Goal: Book appointment/travel/reservation

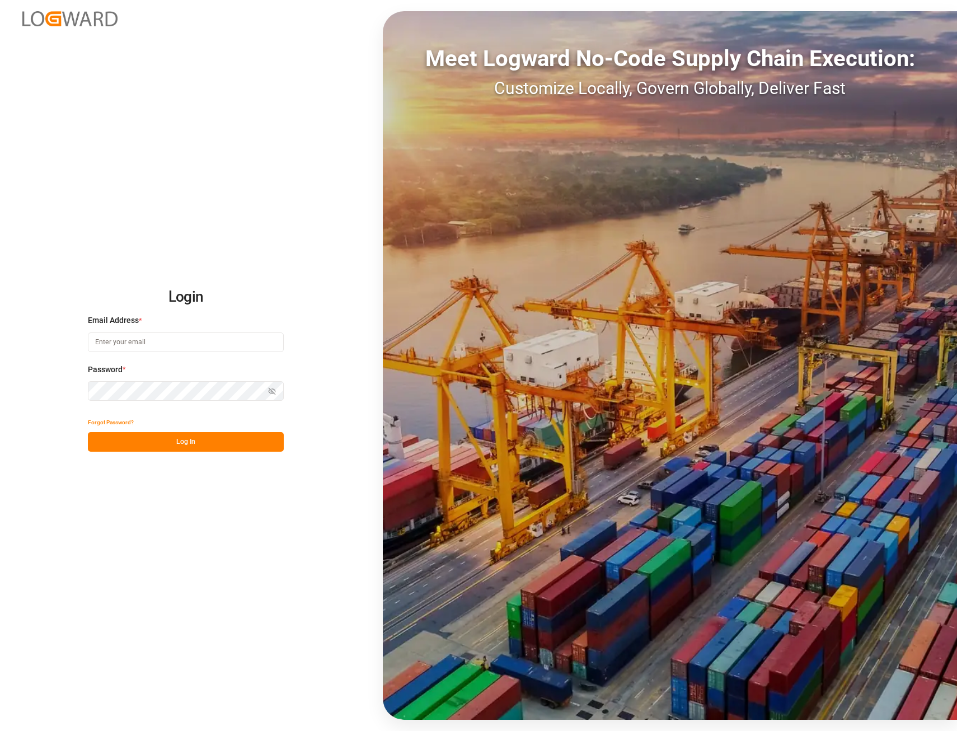
type input "rebekka.degroote@compo-expert.com"
click at [197, 443] on button "Log In" at bounding box center [186, 442] width 196 height 20
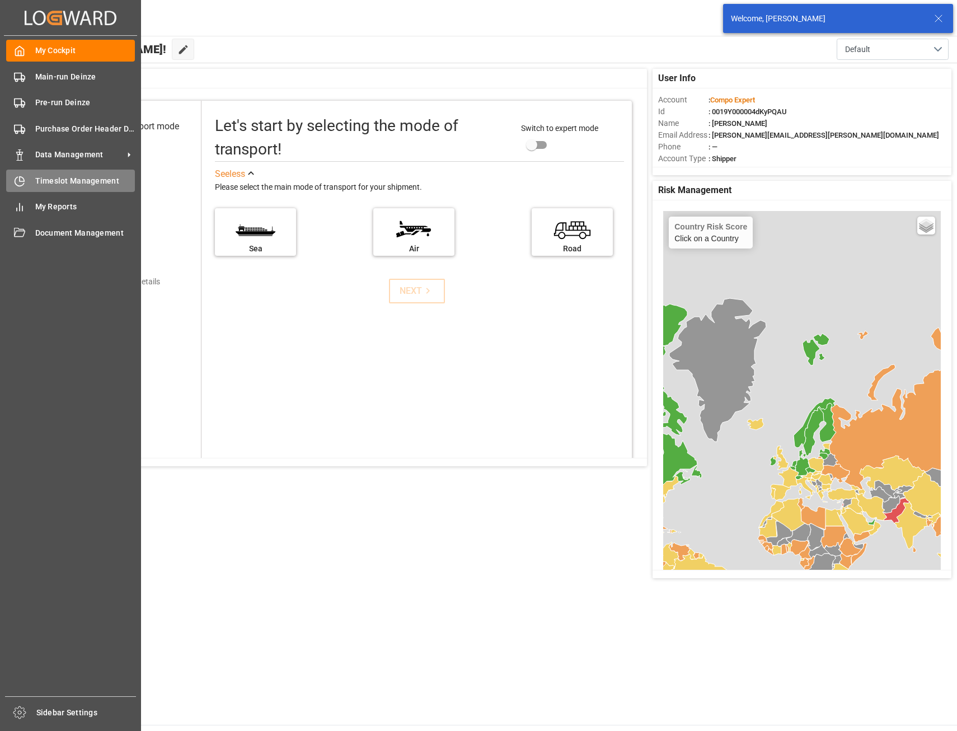
click at [59, 179] on span "Timeslot Management" at bounding box center [85, 181] width 100 height 12
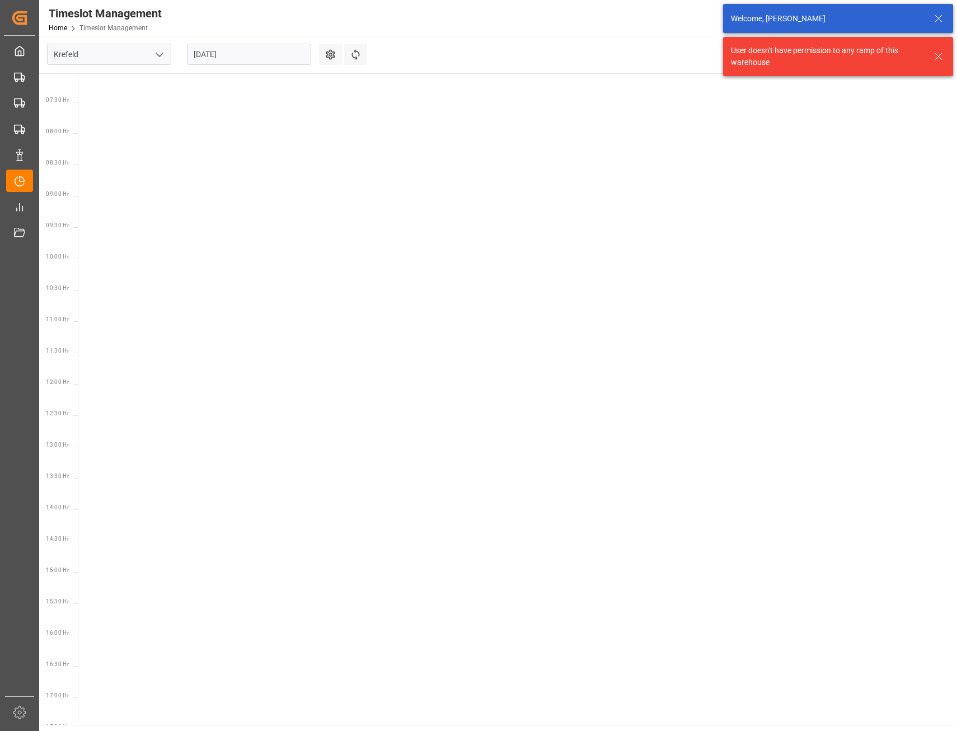
scroll to position [455, 0]
click at [160, 55] on polyline "open menu" at bounding box center [159, 54] width 7 height 3
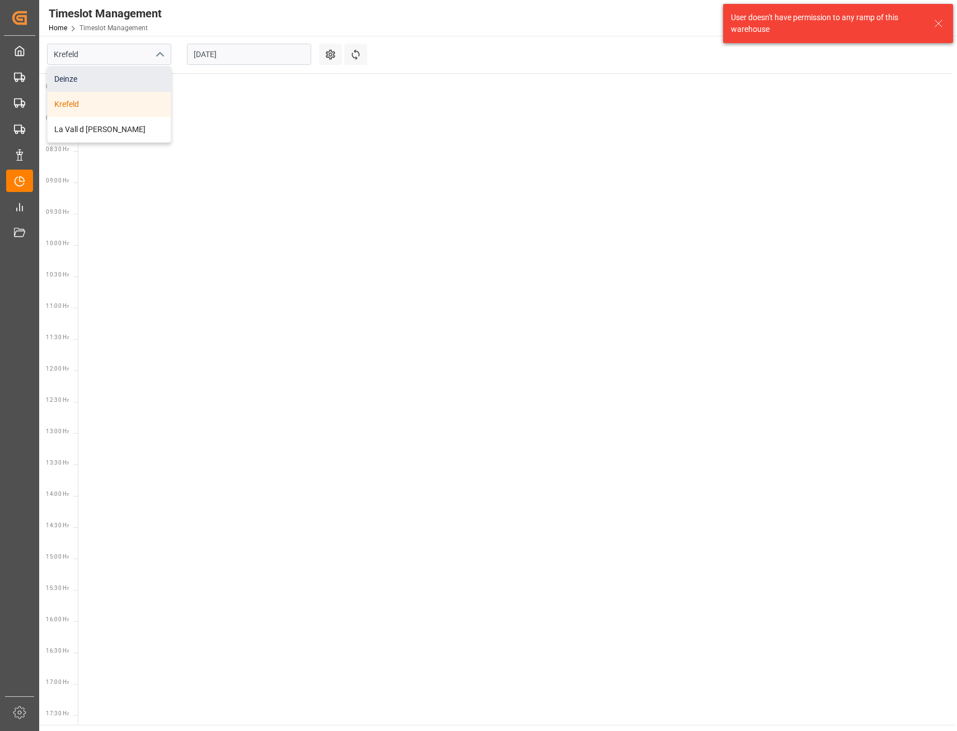
click at [78, 81] on div "Deinze" at bounding box center [109, 79] width 123 height 25
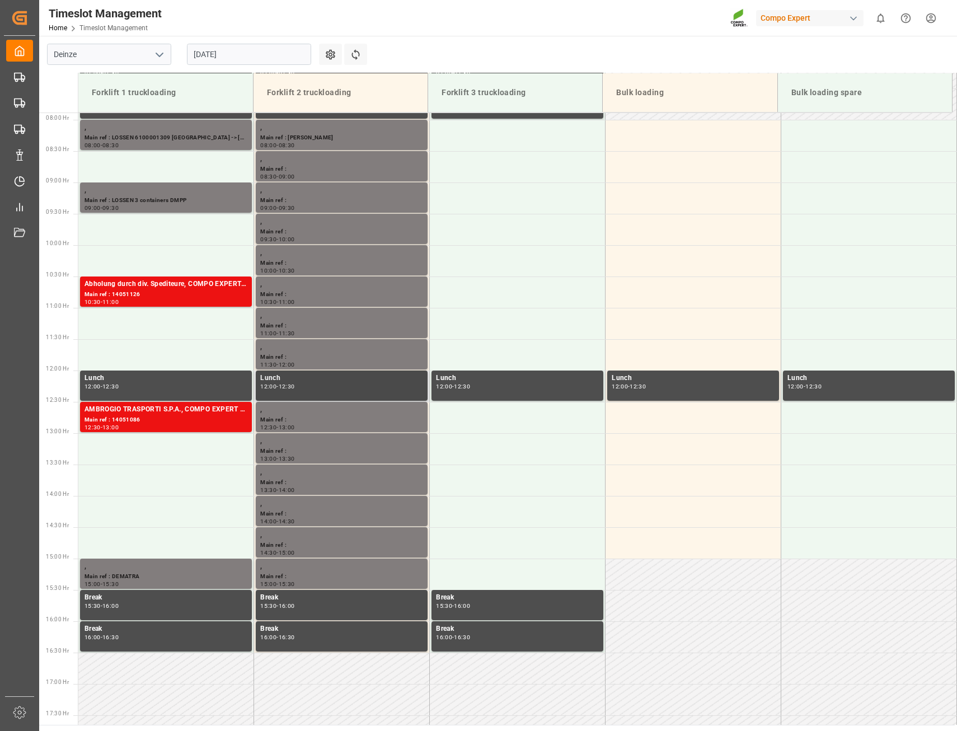
scroll to position [326, 0]
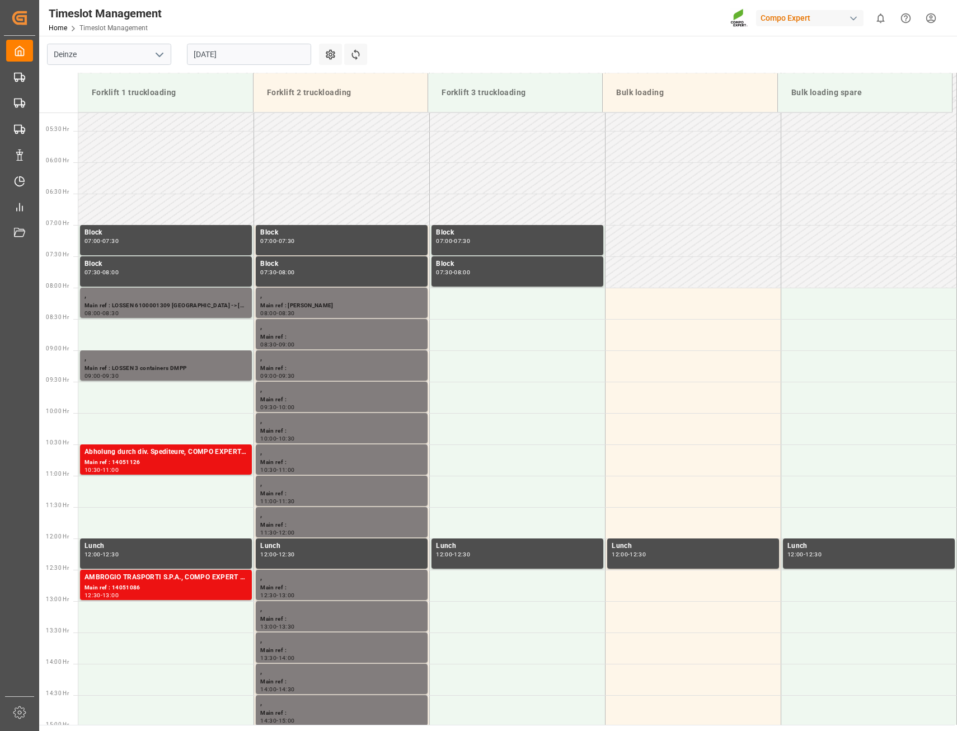
click at [295, 50] on input "25.08.2025" at bounding box center [249, 54] width 124 height 21
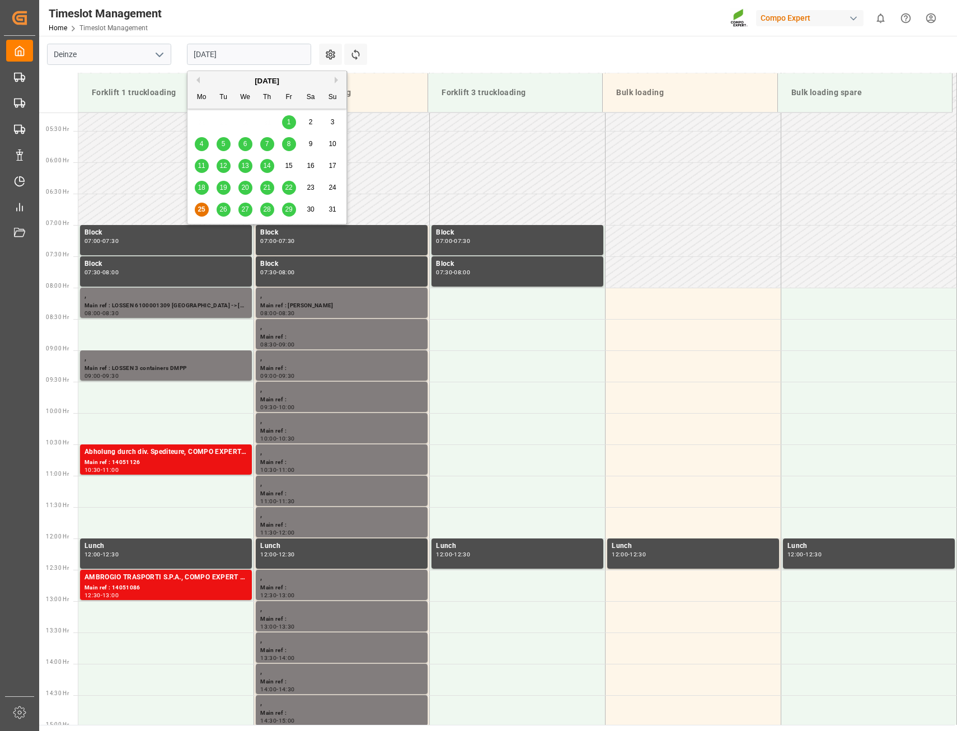
click at [224, 210] on span "26" at bounding box center [222, 209] width 7 height 8
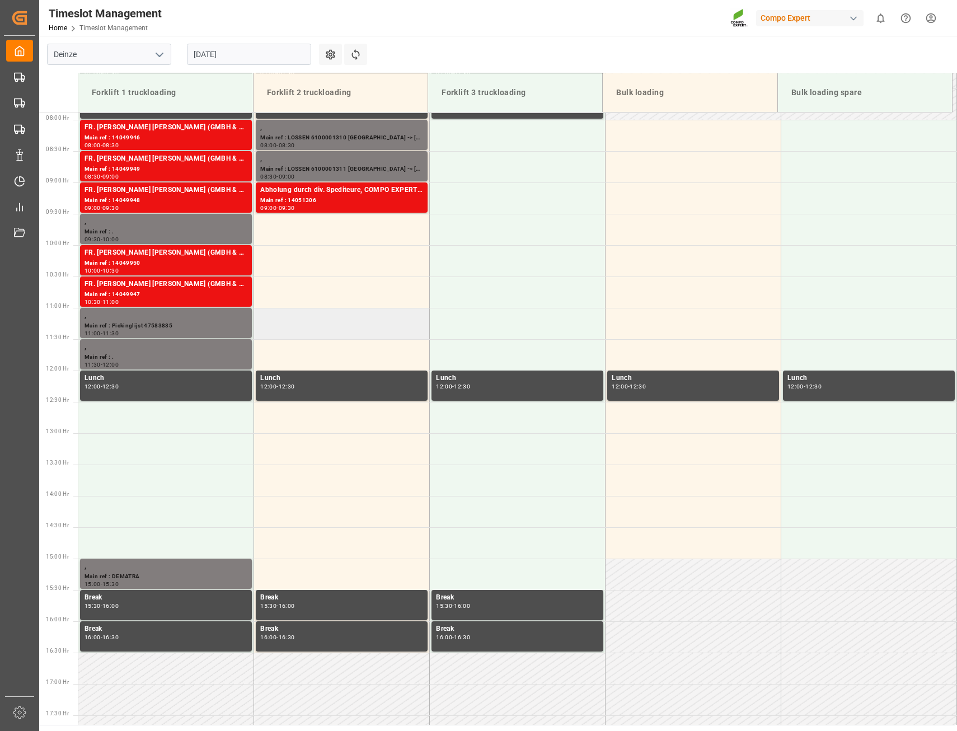
scroll to position [438, 0]
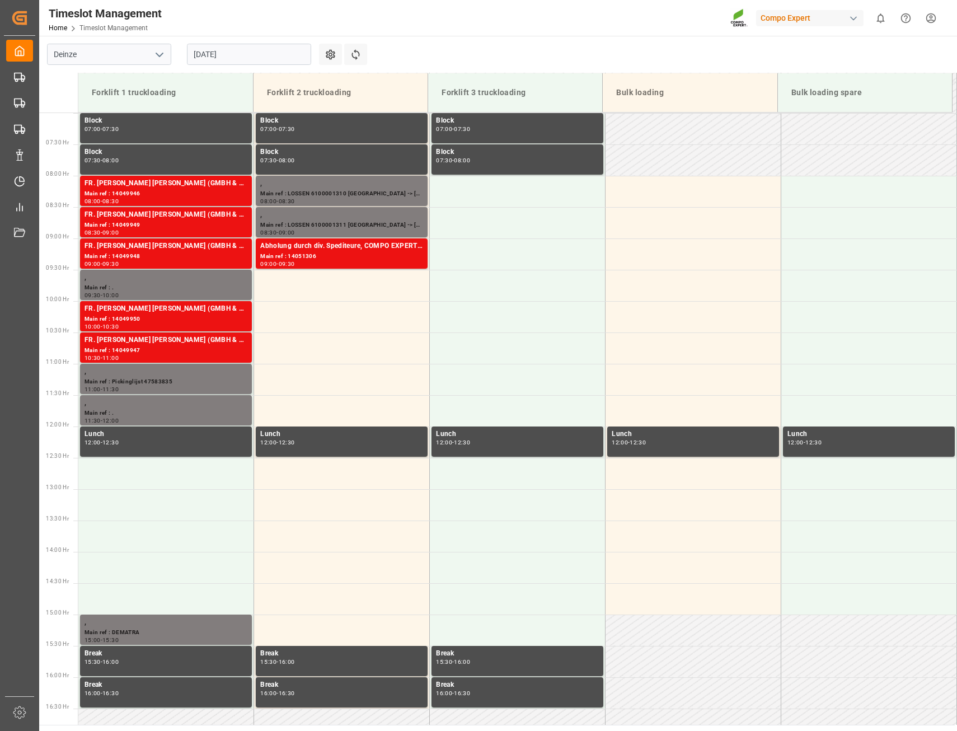
click at [300, 55] on input "26.08.2025" at bounding box center [249, 54] width 124 height 21
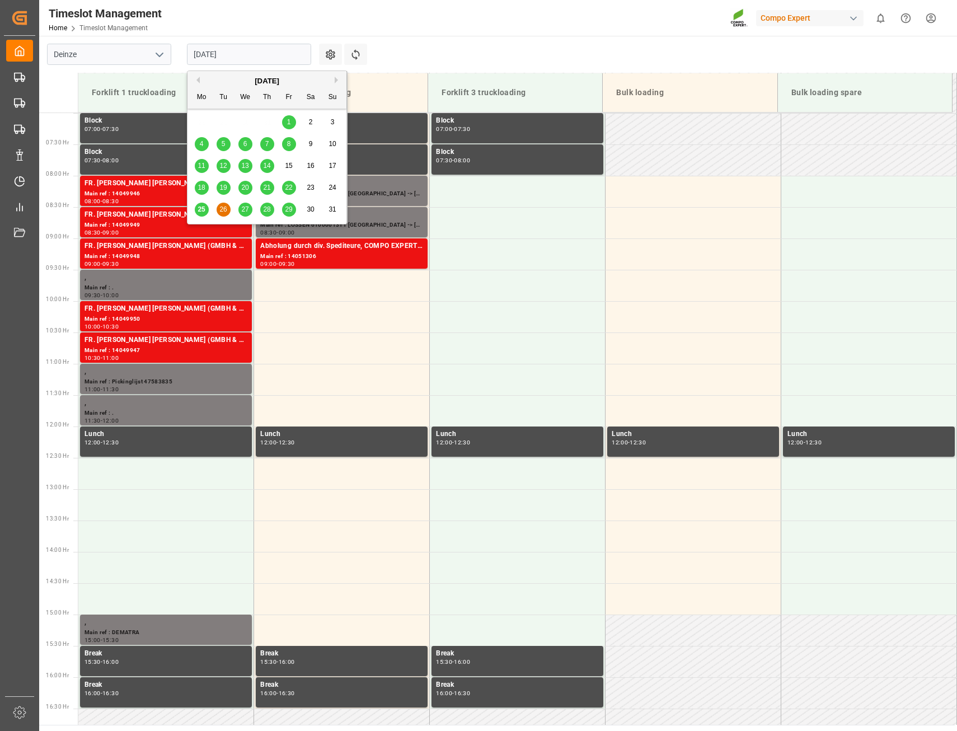
click at [243, 213] on span "27" at bounding box center [244, 209] width 7 height 8
